Goal: Task Accomplishment & Management: Complete application form

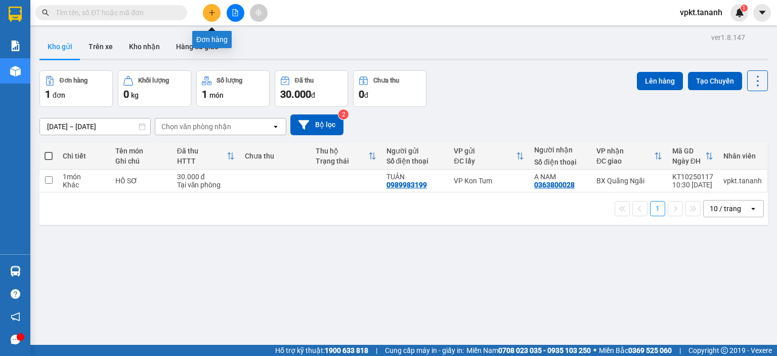
click at [211, 13] on icon "plus" at bounding box center [212, 12] width 6 height 1
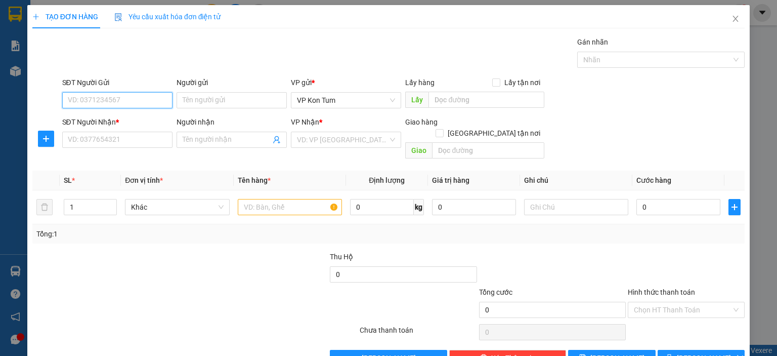
click at [115, 100] on input "SĐT Người Gửi" at bounding box center [117, 100] width 110 height 16
type input "0976586777"
click at [132, 114] on div "0976586777 - CÔ HOA" at bounding box center [115, 119] width 97 height 11
type input "CÔ HOA"
type input "0356696246"
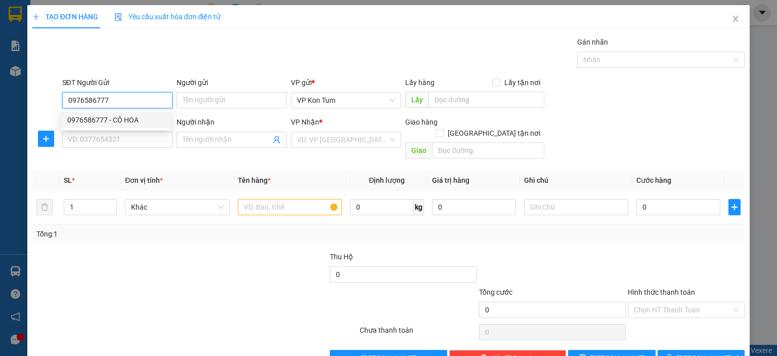
type input "LINH"
type input "60.000"
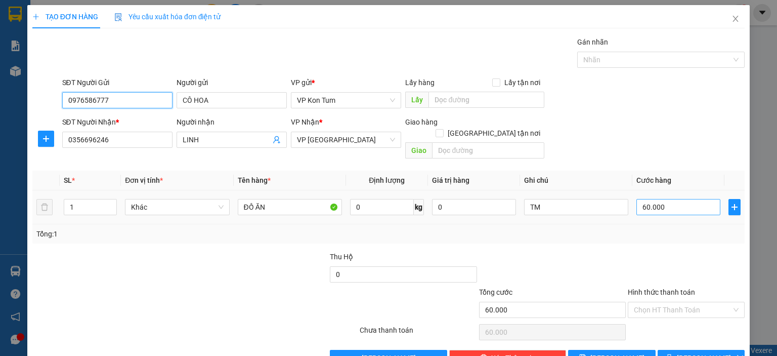
type input "0976586777"
type input "5"
type input "50"
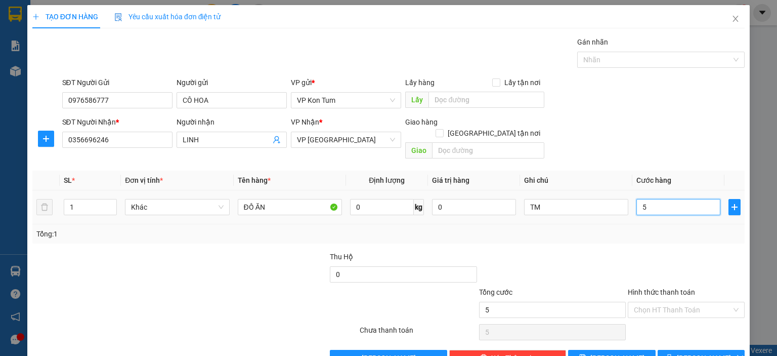
type input "50"
type input "500"
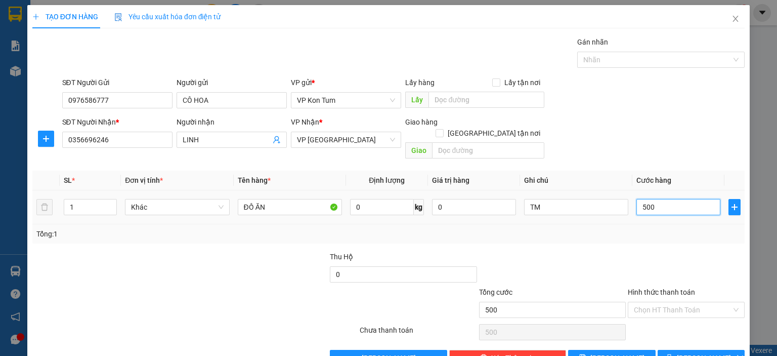
type input "5.000"
type input "50.000"
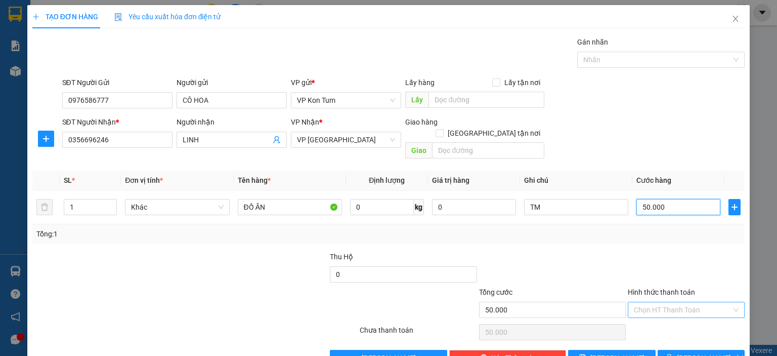
type input "50.000"
click at [665, 302] on input "Hình thức thanh toán" at bounding box center [683, 309] width 98 height 15
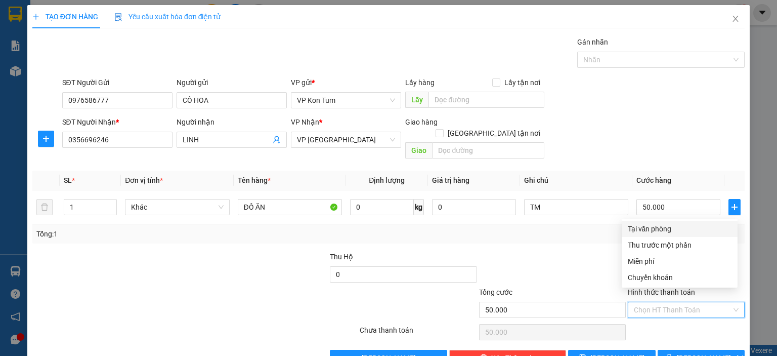
click at [648, 228] on div "Tại văn phòng" at bounding box center [680, 228] width 104 height 11
type input "0"
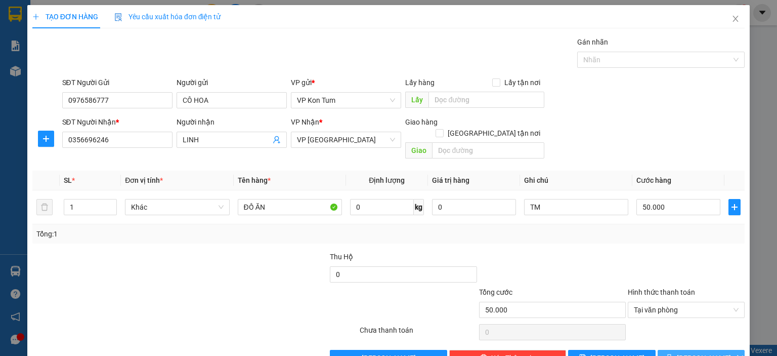
click at [695, 352] on span "Lưu và In" at bounding box center [712, 357] width 71 height 11
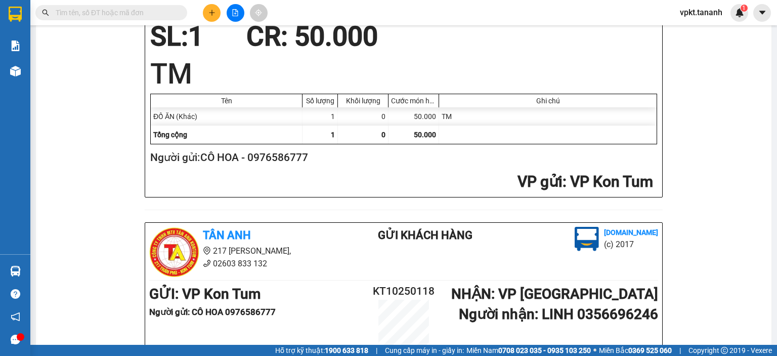
scroll to position [354, 0]
